Goal: Task Accomplishment & Management: Use online tool/utility

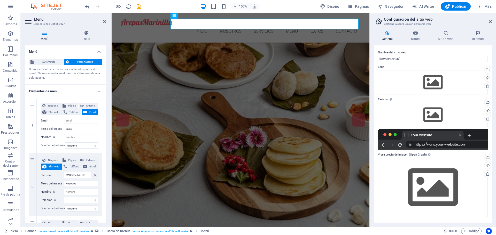
scroll to position [2314, 0]
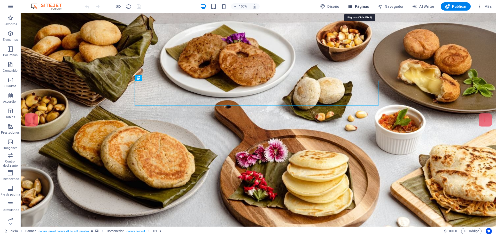
click at [358, 8] on span "Páginas" at bounding box center [358, 6] width 21 height 5
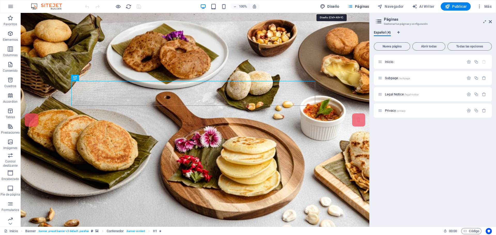
click at [337, 7] on span "Diseño" at bounding box center [329, 6] width 19 height 5
select select "px"
select select "300"
select select "px"
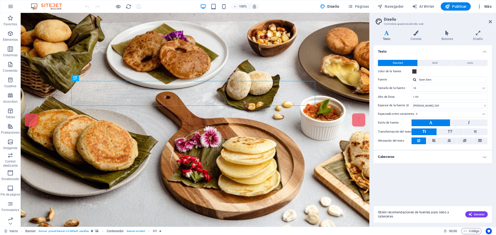
click at [488, 7] on span "Más" at bounding box center [484, 6] width 15 height 5
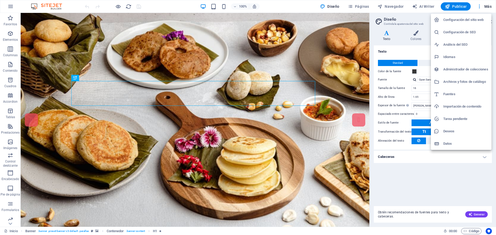
click at [457, 20] on h6 "Configuración del sitio web" at bounding box center [466, 20] width 45 height 6
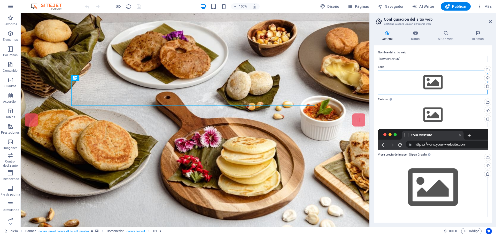
click at [458, 80] on div "Arrastra archivos aquí, haz clic para escoger archivos o selecciona archivos de…" at bounding box center [433, 82] width 110 height 24
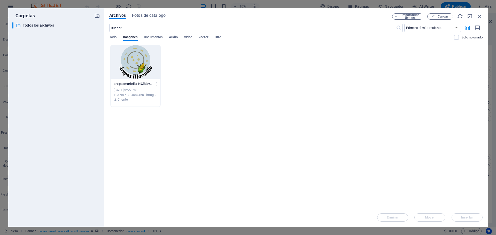
click at [156, 84] on icon "button" at bounding box center [157, 84] width 5 height 5
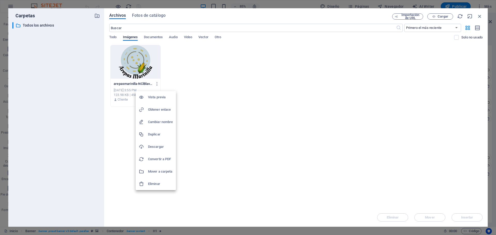
click at [156, 124] on h6 "Cambiar nombre" at bounding box center [160, 122] width 25 height 6
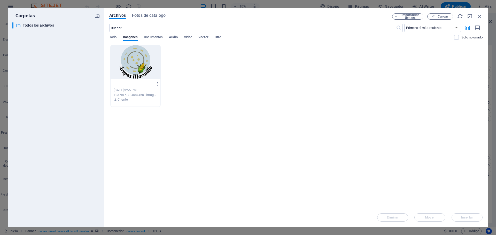
click at [147, 84] on input "arepasmarinilla-NClBlav2kgcAsSX46_kCPA.png" at bounding box center [134, 84] width 40 height 4
click at [141, 85] on input "arepasmarinilla-NClBlav2kgcAsSX46_kCPA.png" at bounding box center [134, 84] width 40 height 4
click at [127, 83] on input "arepasmarinilla-NClBlav2kgcAsSX46_kCPA.png" at bounding box center [134, 84] width 40 height 4
click at [157, 84] on icon "button" at bounding box center [158, 84] width 5 height 5
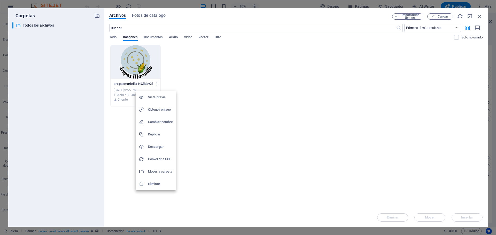
click at [139, 84] on div at bounding box center [248, 117] width 496 height 235
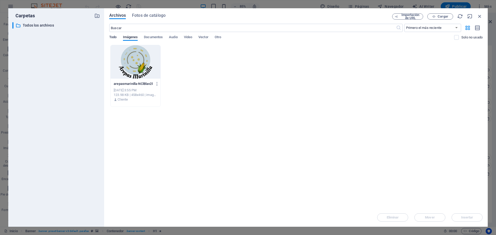
click at [113, 38] on span "Todo" at bounding box center [112, 37] width 7 height 7
click at [127, 37] on span "Imágenes" at bounding box center [130, 37] width 15 height 7
click at [150, 16] on span "Fotos de catálogo" at bounding box center [149, 15] width 34 height 6
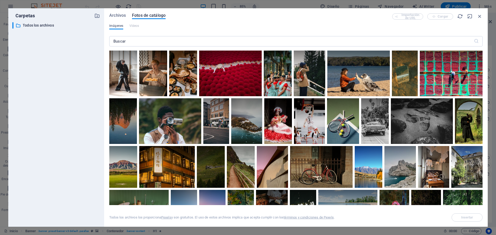
click at [117, 29] on button "Imágenes" at bounding box center [116, 27] width 14 height 6
click at [118, 24] on span "Imágenes" at bounding box center [116, 26] width 14 height 6
click at [119, 24] on span "Imágenes" at bounding box center [116, 26] width 14 height 6
click at [122, 17] on span "Archivos" at bounding box center [117, 15] width 17 height 6
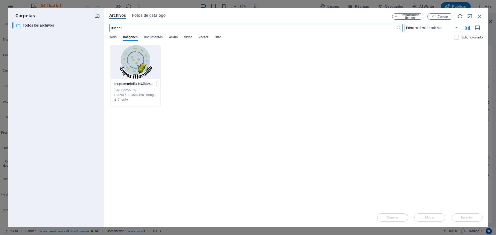
click at [181, 126] on div "Arrastra archivos aquí para cargarlos de inmediato arepasmarinilla-NClBlav2kgcA…" at bounding box center [296, 127] width 374 height 164
click at [40, 25] on p "Todos los archivos" at bounding box center [57, 25] width 68 height 6
click at [219, 125] on div "Arrastra archivos aquí para cargarlos de inmediato arepasmarinilla-NClBlav2kgcA…" at bounding box center [296, 127] width 374 height 164
click at [146, 64] on div at bounding box center [136, 62] width 50 height 34
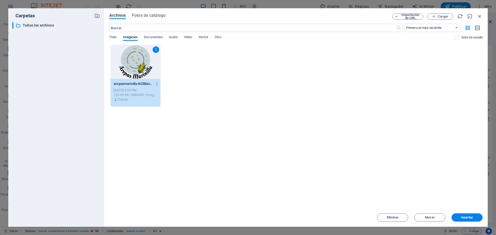
click at [149, 60] on div "1" at bounding box center [136, 62] width 50 height 34
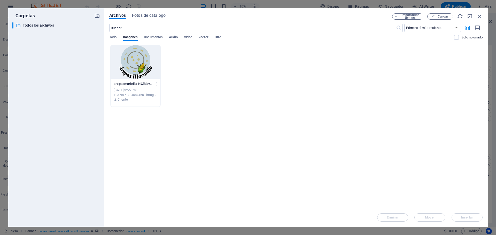
click at [140, 60] on div at bounding box center [136, 62] width 50 height 34
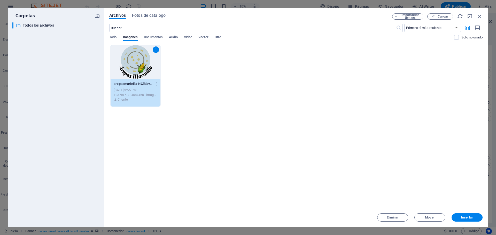
click at [157, 84] on icon "button" at bounding box center [157, 84] width 5 height 5
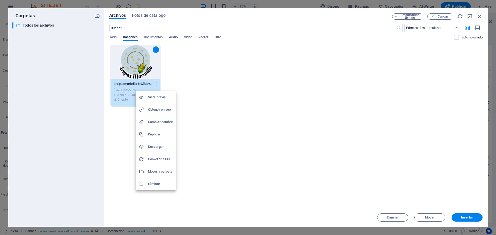
click at [186, 77] on div at bounding box center [248, 117] width 496 height 235
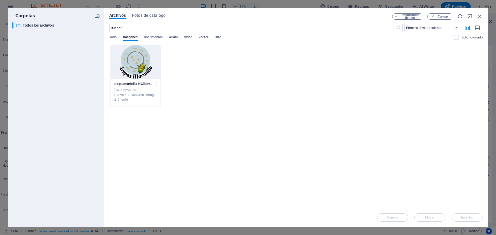
click at [129, 67] on div at bounding box center [136, 62] width 50 height 34
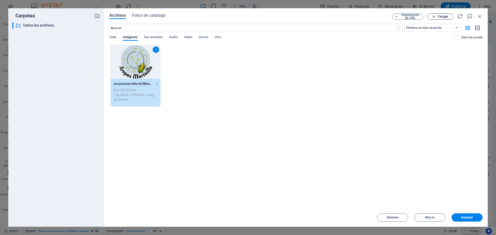
click at [443, 18] on span "Cargar" at bounding box center [443, 16] width 11 height 3
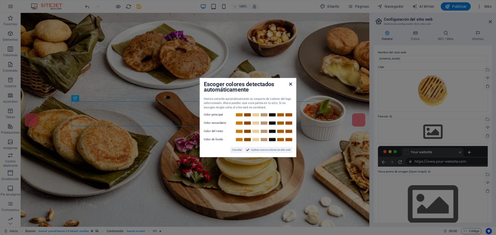
click at [290, 83] on icon at bounding box center [290, 84] width 3 height 4
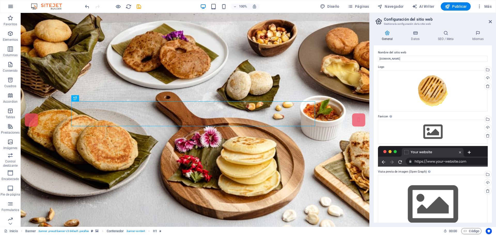
click at [10, 6] on icon "button" at bounding box center [10, 6] width 6 height 6
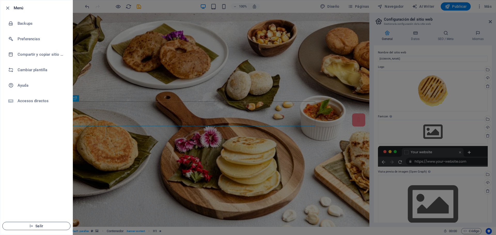
click at [40, 228] on span "Salir" at bounding box center [36, 226] width 59 height 4
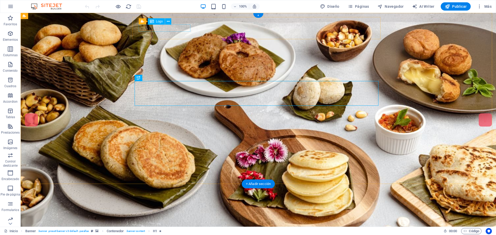
click at [185, 226] on div at bounding box center [145, 229] width 236 height 7
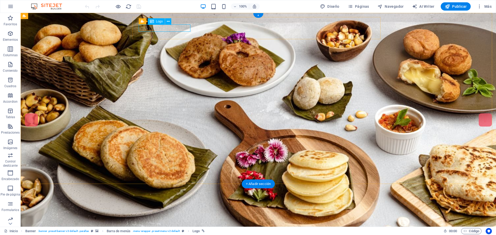
click at [174, 226] on div at bounding box center [145, 229] width 236 height 7
select select "px"
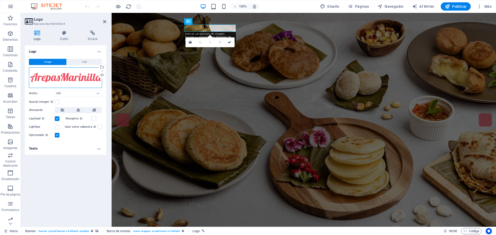
click at [81, 75] on div "Arrastra archivos aquí, haz clic para escoger archivos o selecciona archivos de…" at bounding box center [65, 77] width 73 height 21
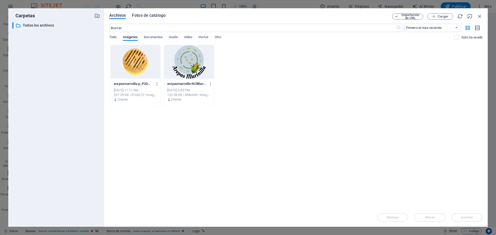
click at [143, 16] on span "Fotos de catálogo" at bounding box center [149, 15] width 34 height 6
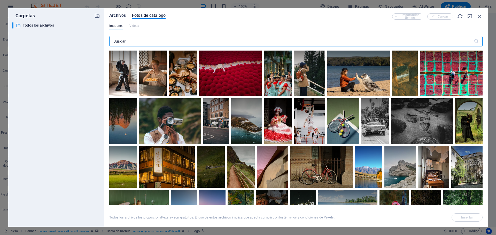
click at [120, 17] on span "Archivos" at bounding box center [117, 15] width 17 height 6
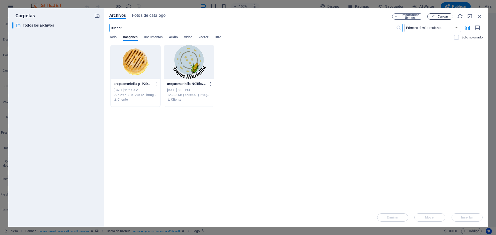
click at [441, 19] on button "Cargar" at bounding box center [441, 16] width 26 height 6
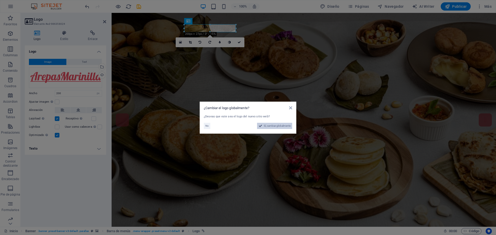
click at [271, 127] on span "Sí, cambiar globalmente" at bounding box center [277, 126] width 27 height 6
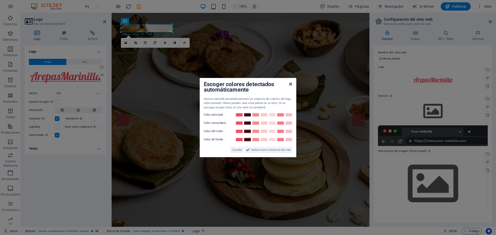
click at [291, 85] on icon at bounding box center [290, 84] width 3 height 4
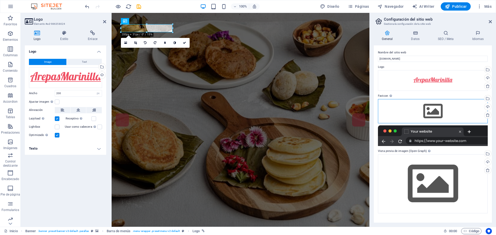
click at [446, 111] on div "Arrastra archivos aquí, haz clic para escoger archivos o selecciona archivos de…" at bounding box center [433, 111] width 110 height 24
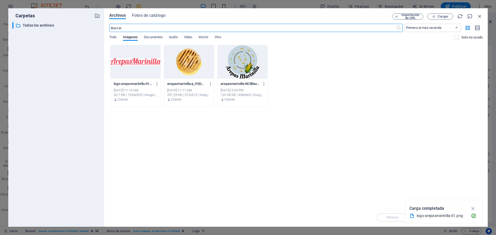
click at [177, 68] on div at bounding box center [189, 62] width 50 height 34
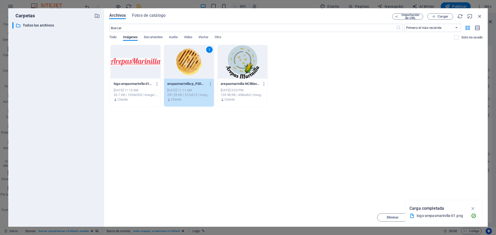
click at [183, 63] on div "1" at bounding box center [189, 62] width 50 height 34
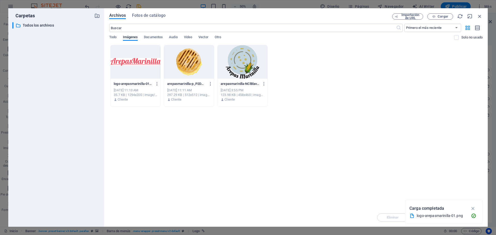
click at [183, 63] on div at bounding box center [189, 62] width 50 height 34
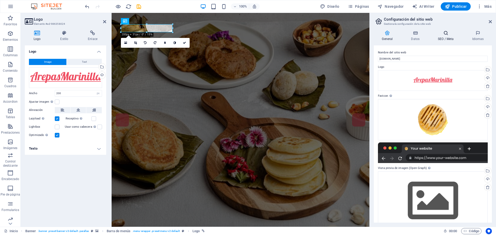
click at [442, 36] on h4 "SEO / Meta" at bounding box center [447, 36] width 34 height 11
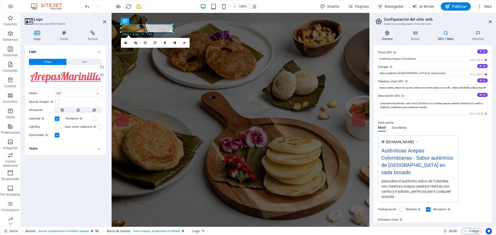
click at [390, 38] on h4 "General" at bounding box center [388, 36] width 29 height 11
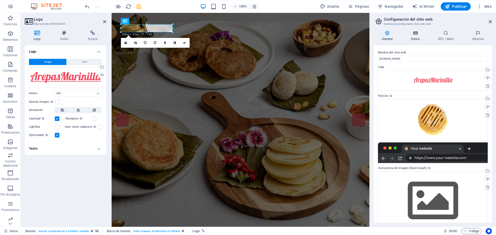
click at [421, 40] on h4 "Datos" at bounding box center [416, 36] width 27 height 11
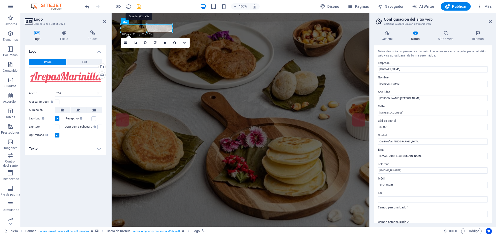
click at [139, 6] on icon "save" at bounding box center [139, 7] width 6 height 6
checkbox input "false"
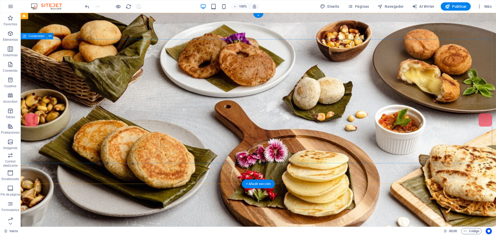
click at [55, 25] on figure at bounding box center [259, 120] width 476 height 214
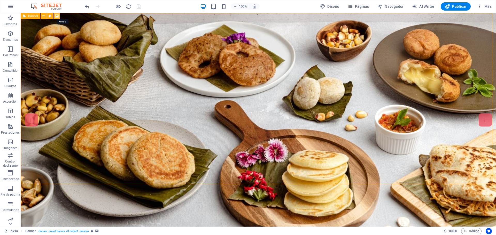
click at [58, 15] on icon at bounding box center [57, 15] width 4 height 5
select select "%"
select select "px"
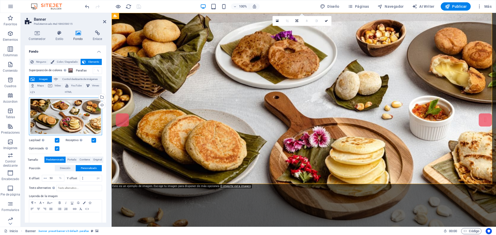
click at [67, 111] on div "Arrastra archivos aquí, haz clic para escoger archivos o selecciona archivos de…" at bounding box center [65, 117] width 73 height 38
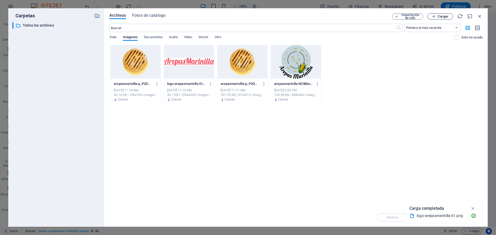
click at [437, 16] on span "Cargar" at bounding box center [440, 16] width 21 height 3
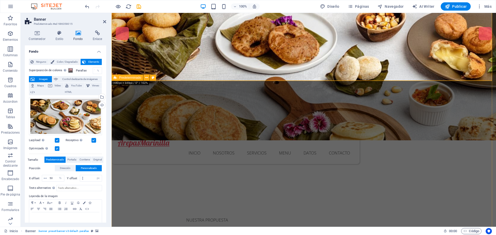
scroll to position [103, 0]
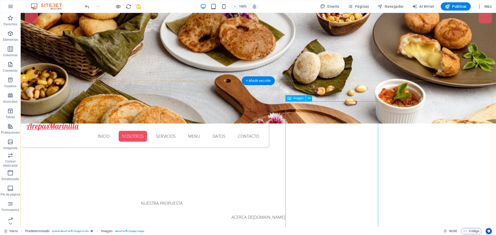
select select "%"
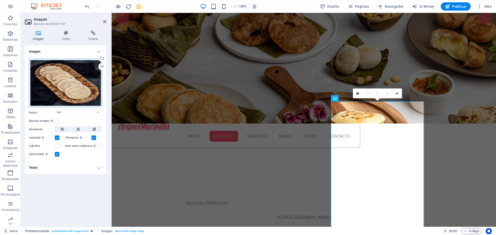
click at [70, 83] on div "Arrastra archivos aquí, haz clic para escoger archivos o selecciona archivos de…" at bounding box center [65, 83] width 73 height 48
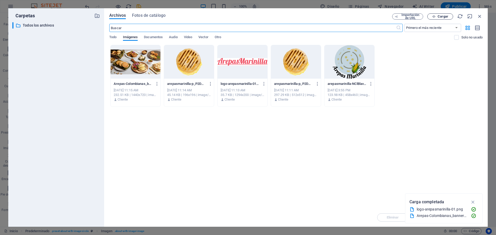
click at [442, 17] on span "Cargar" at bounding box center [443, 16] width 11 height 3
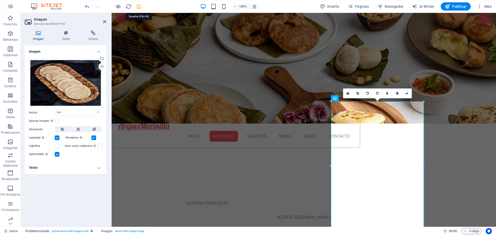
click at [138, 7] on icon "save" at bounding box center [139, 7] width 6 height 6
checkbox input "false"
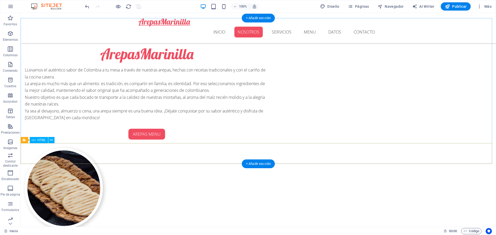
scroll to position [336, 0]
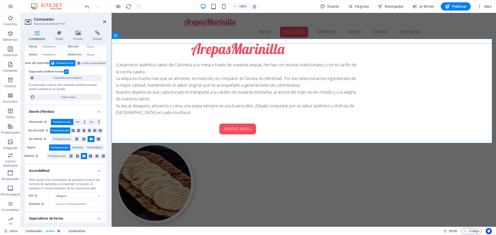
scroll to position [29, 0]
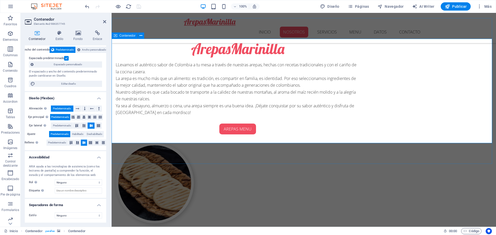
click at [79, 35] on icon at bounding box center [78, 33] width 17 height 5
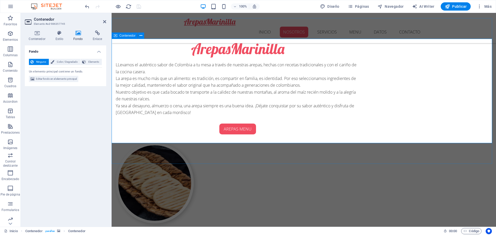
click at [160, 30] on div "Inicio Nosotros Servicios Menu Datos Contacto Menu" at bounding box center [304, 28] width 385 height 30
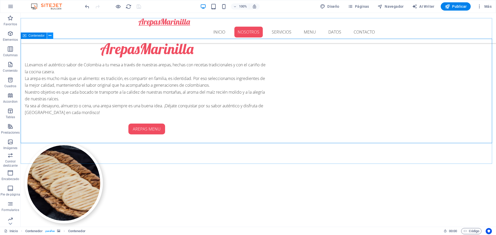
click at [51, 34] on icon at bounding box center [50, 35] width 3 height 5
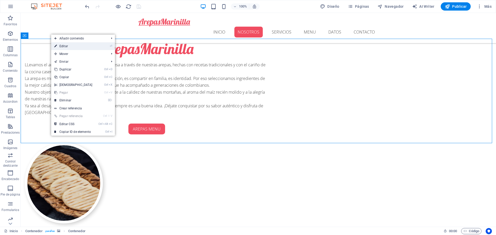
click at [66, 46] on link "⏎ Editar" at bounding box center [73, 46] width 44 height 8
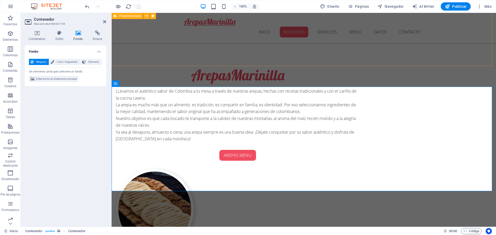
scroll to position [310, 0]
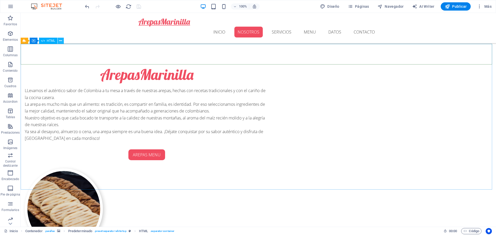
click at [61, 41] on icon at bounding box center [60, 40] width 3 height 5
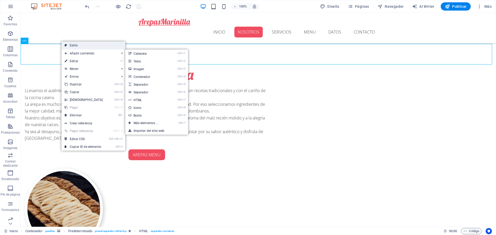
click at [72, 43] on link "Estilo" at bounding box center [94, 46] width 64 height 8
select select "rem"
select select "preset-separator-white-top"
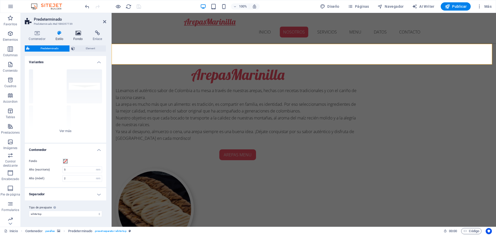
click at [80, 41] on h4 "Fondo" at bounding box center [79, 36] width 19 height 11
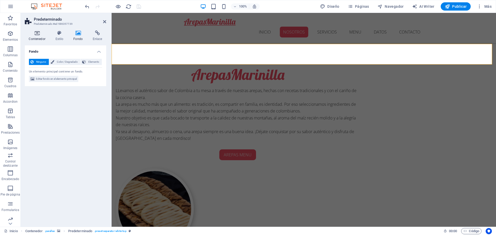
click at [35, 36] on h4 "Contenedor" at bounding box center [38, 36] width 27 height 11
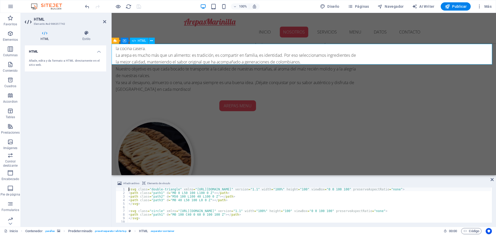
scroll to position [269, 0]
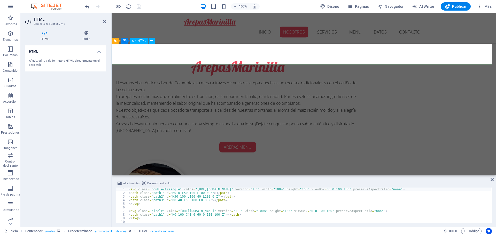
click at [150, 40] on button at bounding box center [152, 41] width 6 height 6
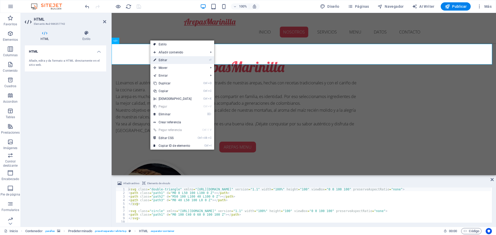
click at [164, 63] on link "⏎ Editar" at bounding box center [172, 60] width 44 height 8
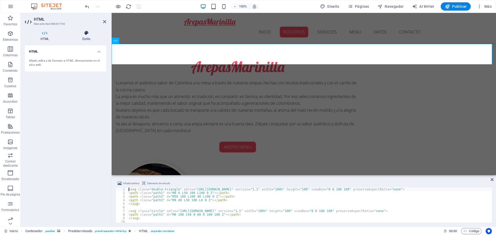
click at [85, 37] on h4 "Estilo" at bounding box center [87, 36] width 40 height 11
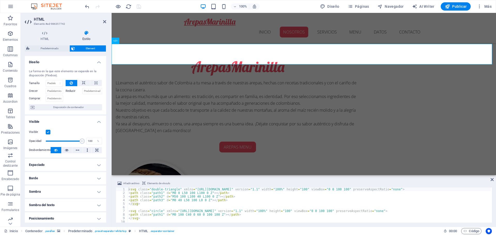
scroll to position [0, 0]
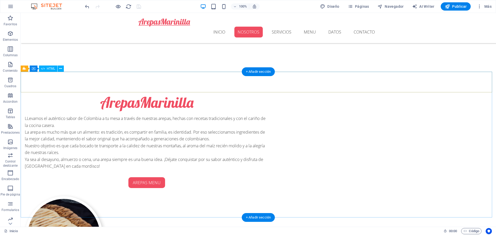
scroll to position [310, 0]
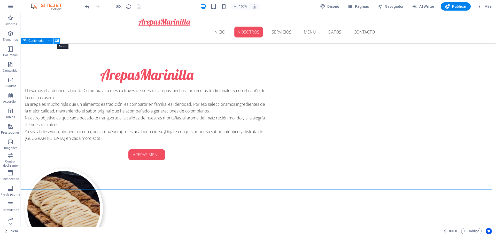
click at [56, 40] on icon at bounding box center [57, 40] width 4 height 5
select select "%"
select select "px"
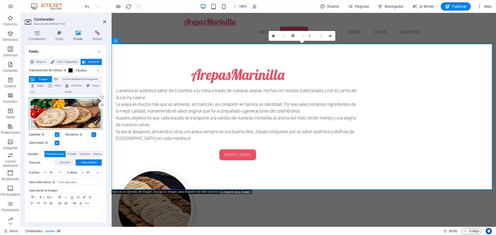
click at [77, 111] on div "Arrastra archivos aquí, haz clic para escoger archivos o selecciona archivos de…" at bounding box center [65, 114] width 73 height 32
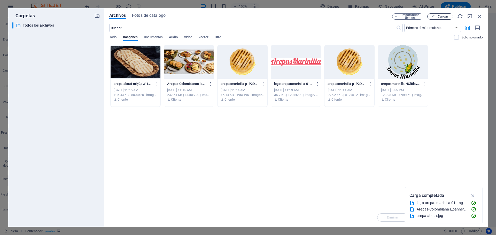
click at [437, 17] on span "Cargar" at bounding box center [440, 16] width 21 height 3
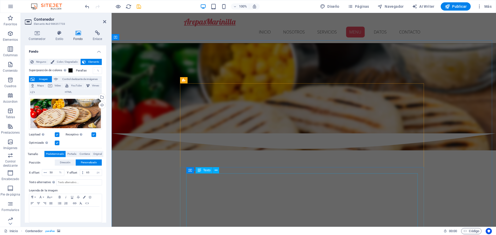
scroll to position [646, 0]
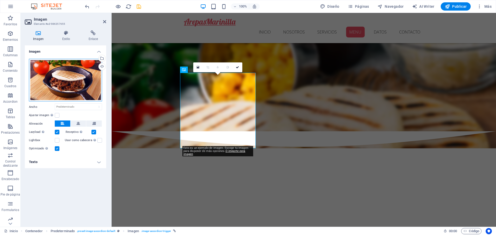
click at [65, 79] on div "Arrastra archivos aquí, haz clic para escoger archivos o selecciona archivos de…" at bounding box center [65, 80] width 73 height 43
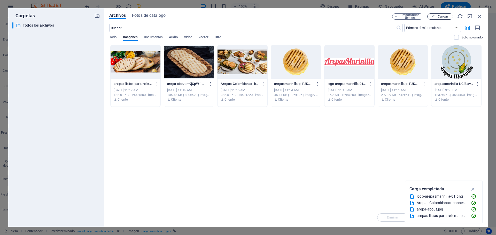
click at [445, 17] on span "Cargar" at bounding box center [443, 16] width 11 height 3
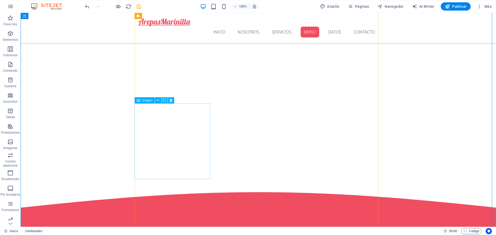
scroll to position [853, 0]
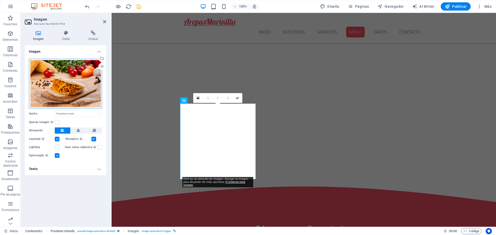
click at [68, 91] on div "Arrastra archivos aquí, haz clic para escoger archivos o selecciona archivos de…" at bounding box center [65, 84] width 73 height 50
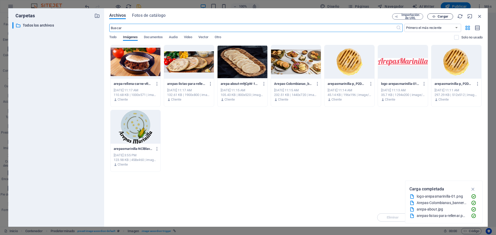
click at [440, 15] on span "Cargar" at bounding box center [443, 16] width 11 height 3
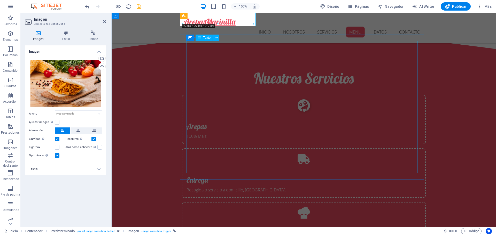
scroll to position [1086, 0]
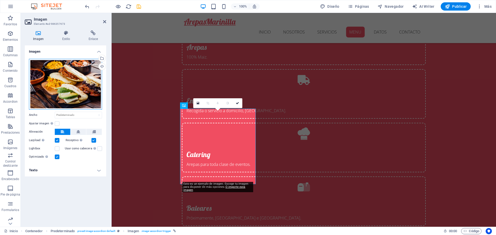
click at [64, 86] on div "Arrastra archivos aquí, haz clic para escoger archivos o selecciona archivos de…" at bounding box center [65, 84] width 73 height 51
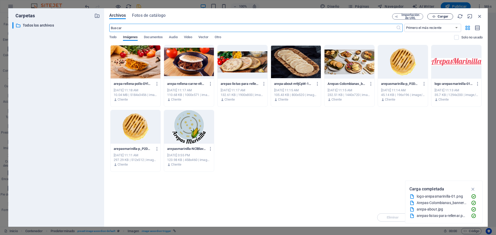
click at [438, 17] on span "Cargar" at bounding box center [443, 16] width 11 height 3
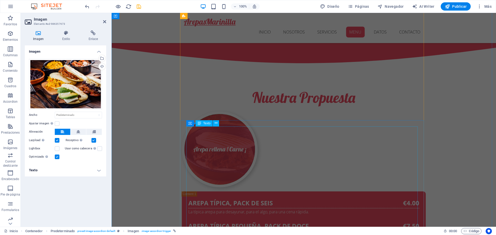
scroll to position [1396, 0]
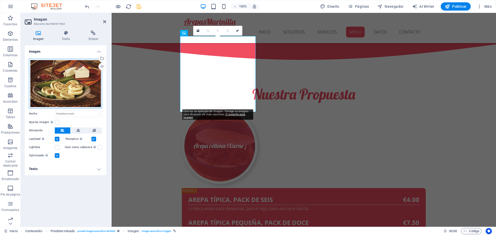
click at [68, 93] on div "Arrastra archivos aquí, haz clic para escoger archivos o selecciona archivos de…" at bounding box center [65, 84] width 73 height 50
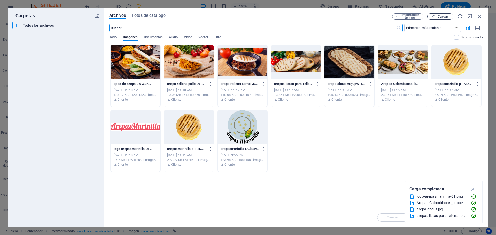
click at [444, 17] on span "Cargar" at bounding box center [443, 16] width 11 height 3
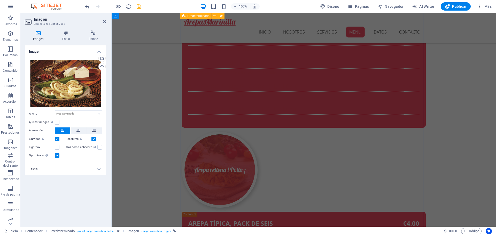
scroll to position [1603, 0]
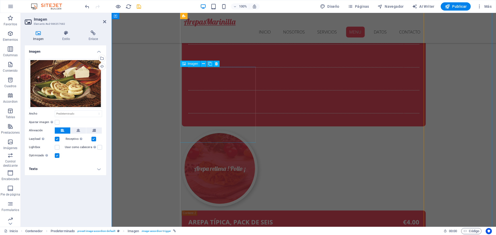
drag, startPoint x: 241, startPoint y: 104, endPoint x: 331, endPoint y: 104, distance: 90.5
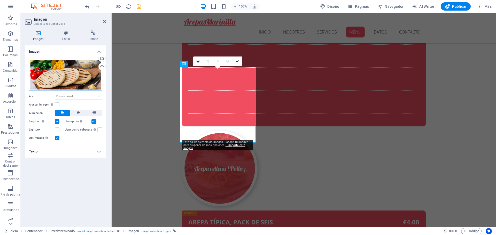
click at [66, 75] on div "Arrastra archivos aquí, haz clic para escoger archivos o selecciona archivos de…" at bounding box center [65, 75] width 73 height 32
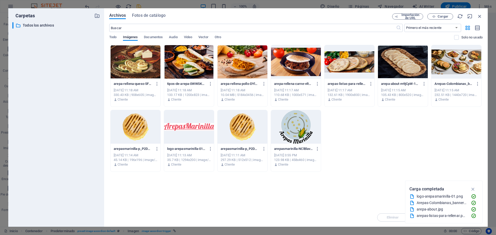
click at [341, 66] on div at bounding box center [350, 62] width 50 height 34
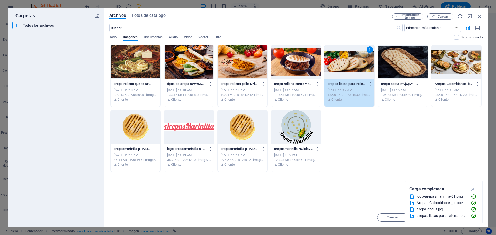
click at [344, 69] on div "1" at bounding box center [350, 62] width 50 height 34
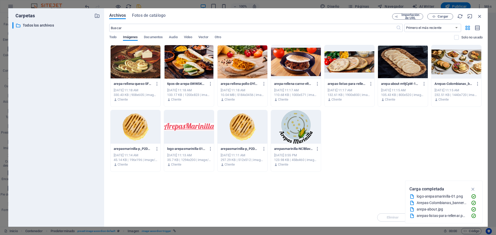
click at [344, 69] on div at bounding box center [350, 62] width 50 height 34
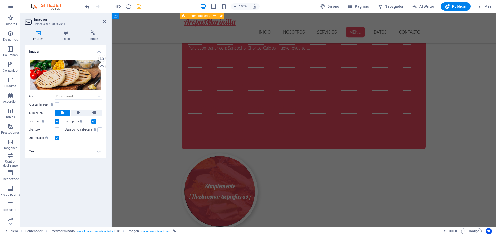
scroll to position [1810, 0]
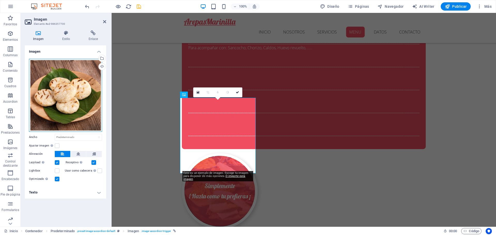
click at [66, 95] on div "Arrastra archivos aquí, haz clic para escoger archivos o selecciona archivos de…" at bounding box center [65, 95] width 73 height 73
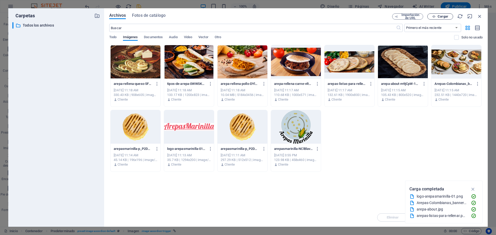
click at [440, 16] on span "Cargar" at bounding box center [443, 16] width 11 height 3
click at [480, 16] on icon "button" at bounding box center [480, 16] width 6 height 6
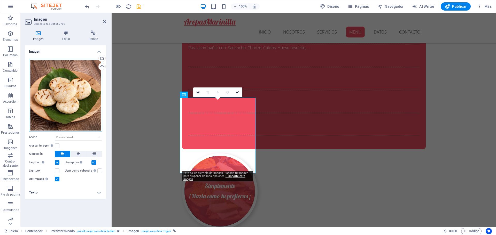
click at [72, 96] on div "Arrastra archivos aquí, haz clic para escoger archivos o selecciona archivos de…" at bounding box center [65, 95] width 73 height 73
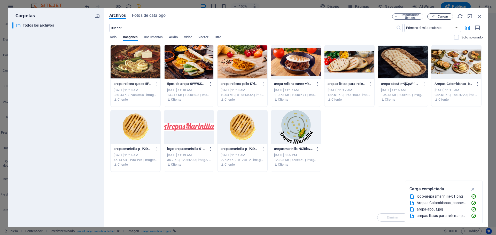
click at [443, 17] on span "Cargar" at bounding box center [443, 16] width 11 height 3
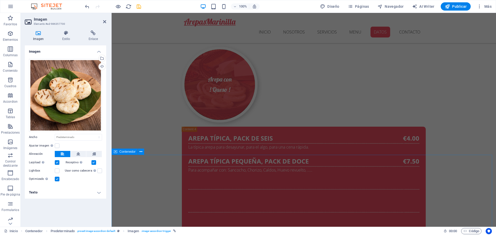
scroll to position [2275, 0]
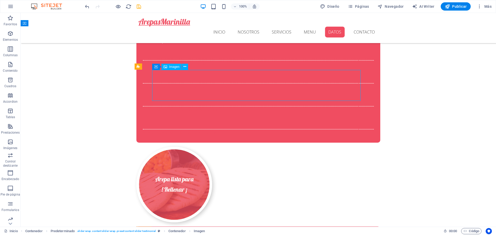
select select "px"
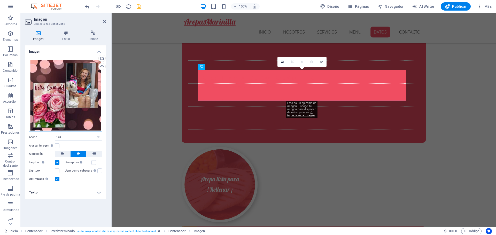
click at [56, 99] on div "Arrastra archivos aquí, haz clic para escoger archivos o selecciona archivos de…" at bounding box center [65, 95] width 73 height 73
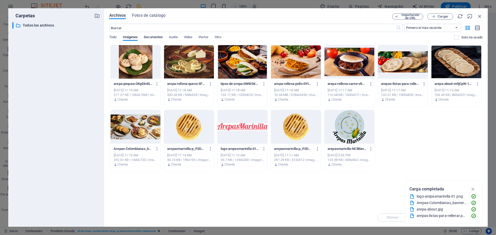
click at [152, 39] on span "Documentos" at bounding box center [153, 37] width 19 height 7
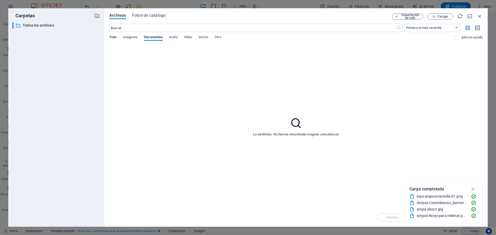
click at [113, 36] on span "Todo" at bounding box center [112, 37] width 7 height 7
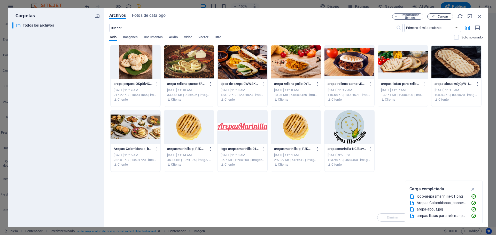
click at [442, 16] on span "Cargar" at bounding box center [443, 16] width 11 height 3
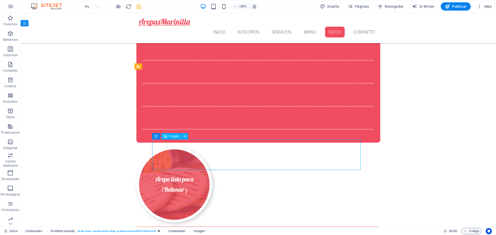
select select "px"
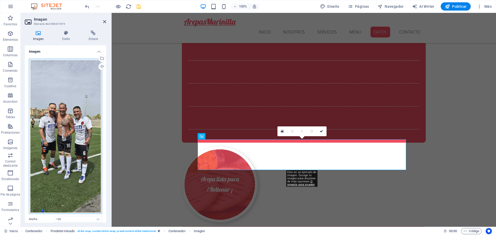
click at [65, 133] on div "Arrastra archivos aquí, haz clic para escoger archivos o selecciona archivos de…" at bounding box center [65, 136] width 73 height 155
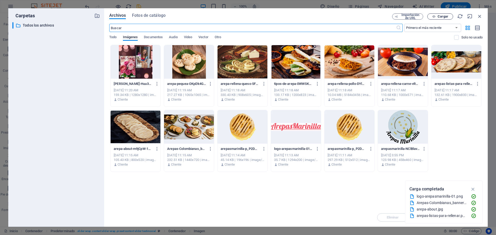
click at [442, 17] on span "Cargar" at bounding box center [443, 16] width 11 height 3
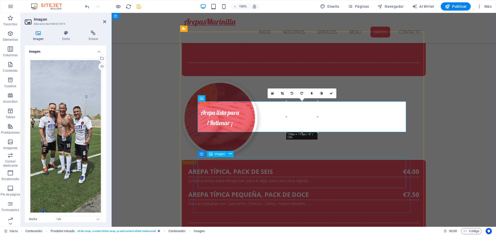
scroll to position [2352, 0]
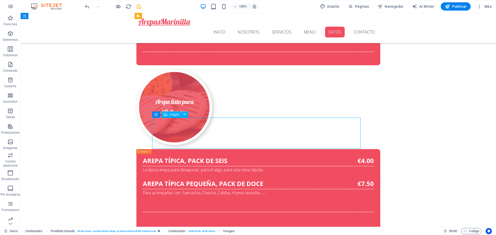
select select "px"
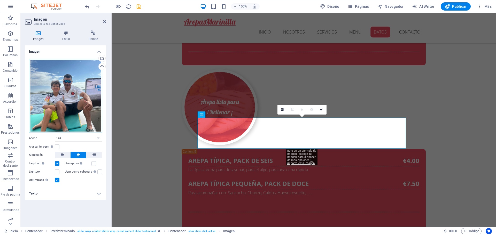
click at [71, 110] on div "Arrastra archivos aquí, haz clic para escoger archivos o selecciona archivos de…" at bounding box center [65, 96] width 73 height 74
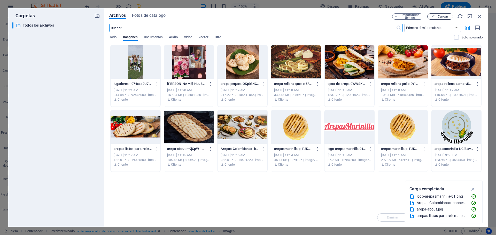
click at [439, 17] on span "Cargar" at bounding box center [443, 16] width 11 height 3
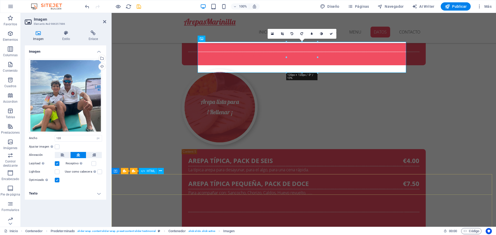
scroll to position [2456, 0]
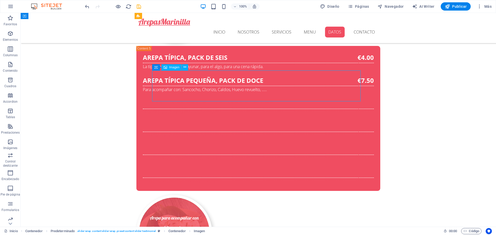
select select "px"
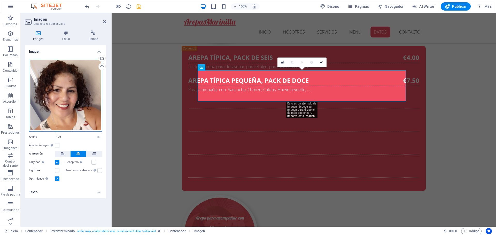
click at [56, 101] on div "Arrastra archivos aquí, haz clic para escoger archivos o selecciona archivos de…" at bounding box center [65, 95] width 73 height 73
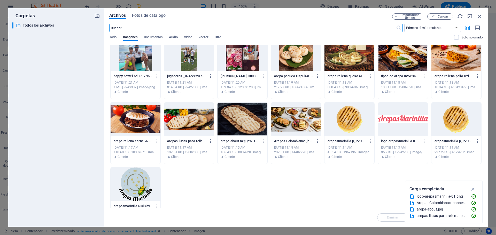
scroll to position [0, 0]
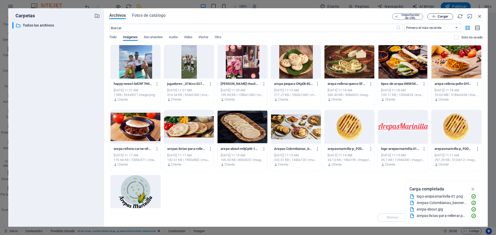
click at [439, 16] on span "Cargar" at bounding box center [443, 16] width 11 height 3
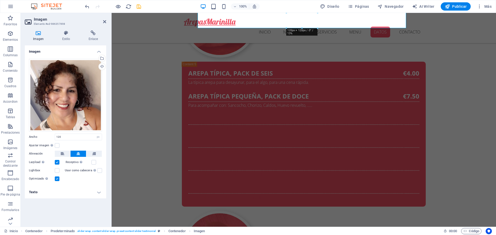
scroll to position [2404, 0]
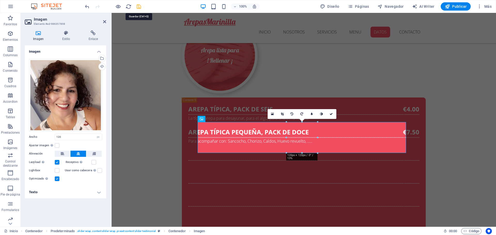
click at [139, 6] on icon "save" at bounding box center [139, 7] width 6 height 6
checkbox input "false"
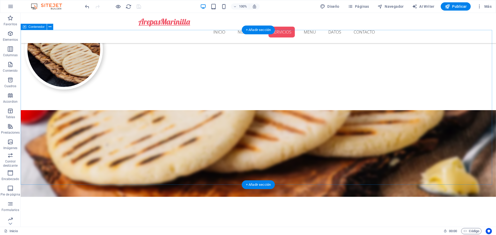
scroll to position [444, 0]
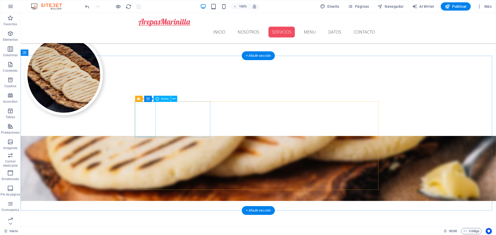
select select "xMidYMid"
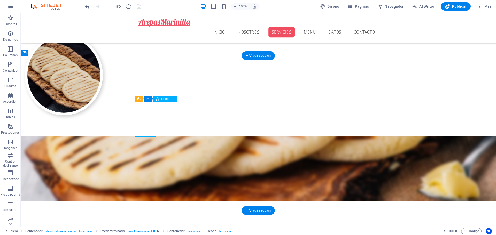
select select "px"
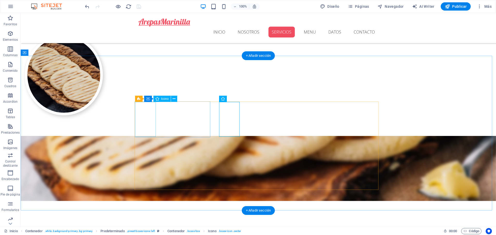
select select "xMidYMid"
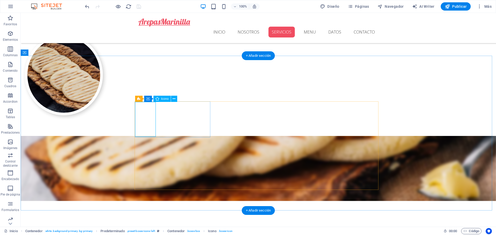
select select "px"
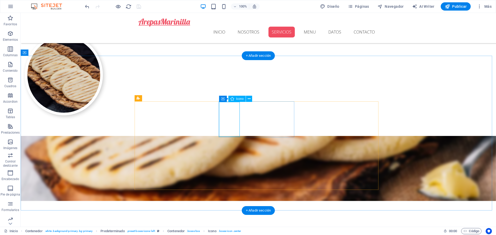
select select "xMidYMid"
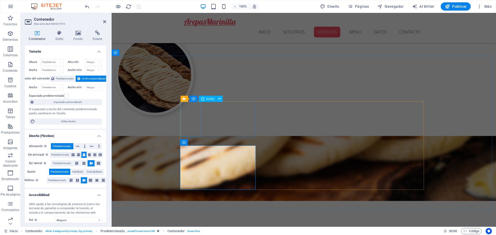
select select "xMidYMid"
select select "px"
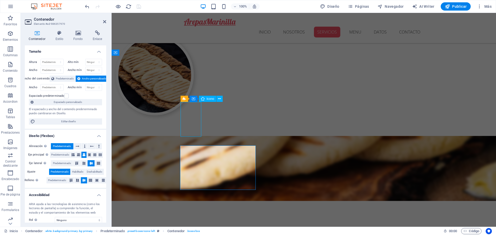
select select "px"
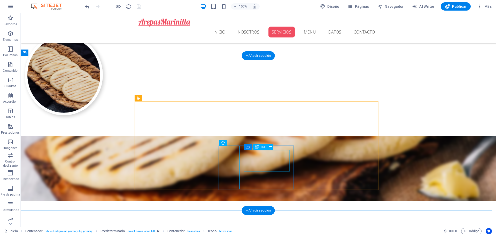
select select "xMidYMid"
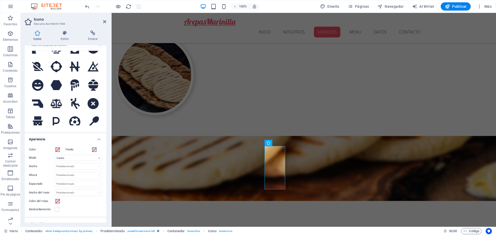
scroll to position [0, 0]
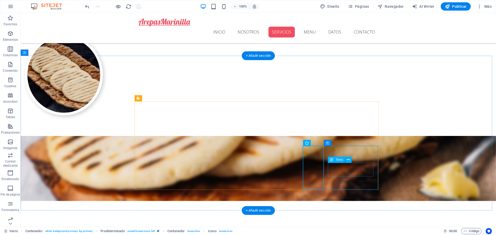
select select "xMidYMid"
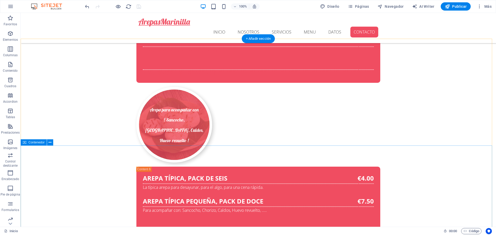
scroll to position [2642, 0]
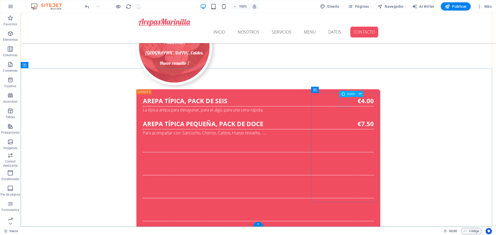
select select "xMidYMid"
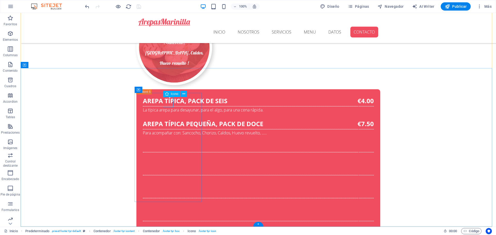
select select "xMidYMid"
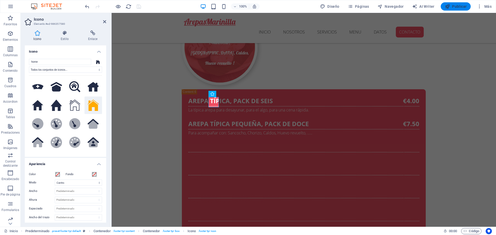
click at [454, 8] on span "Publicar" at bounding box center [456, 6] width 22 height 5
